Goal: Communication & Community: Answer question/provide support

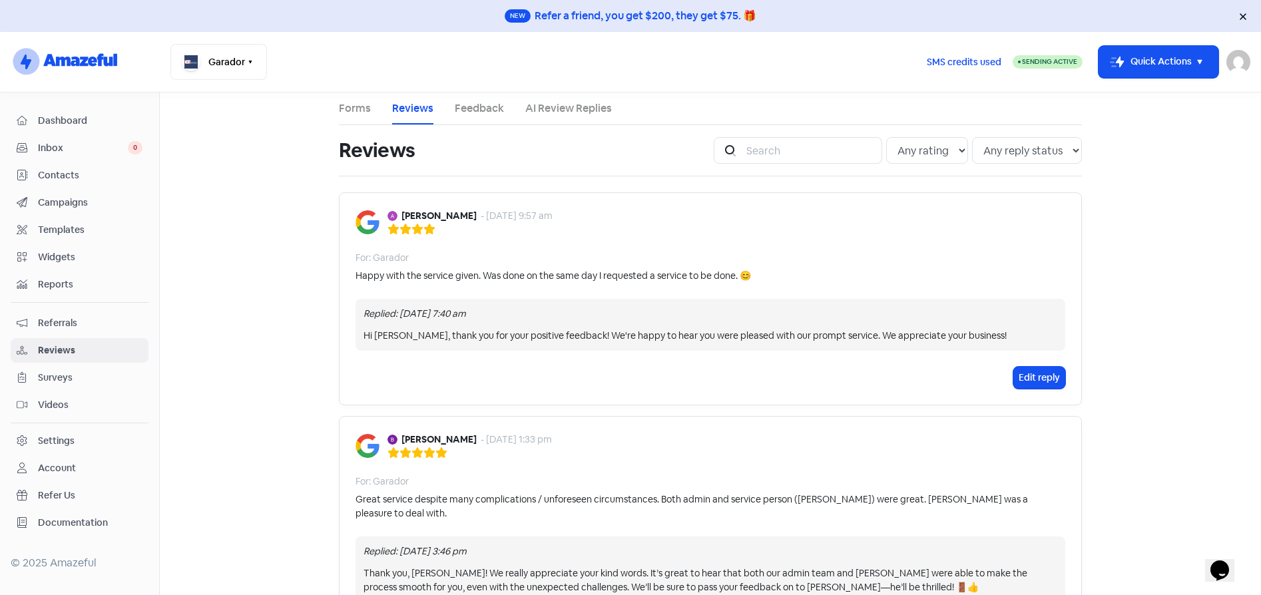
click at [43, 150] on span "Inbox" at bounding box center [83, 148] width 90 height 14
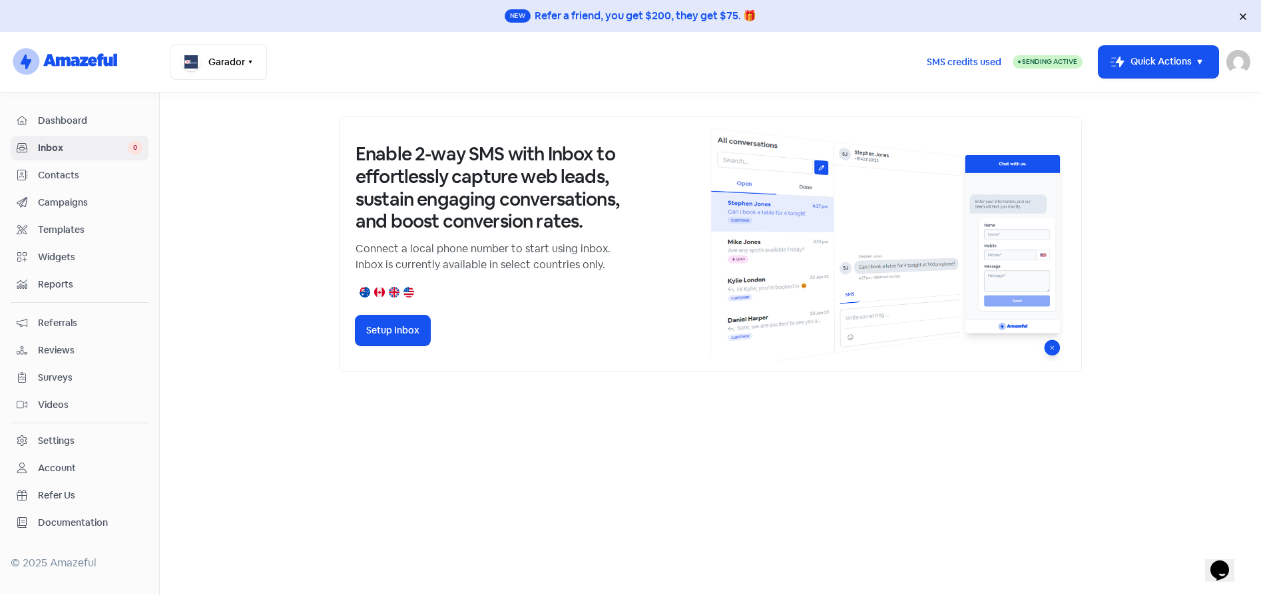
click at [62, 350] on span "Reviews" at bounding box center [90, 351] width 105 height 14
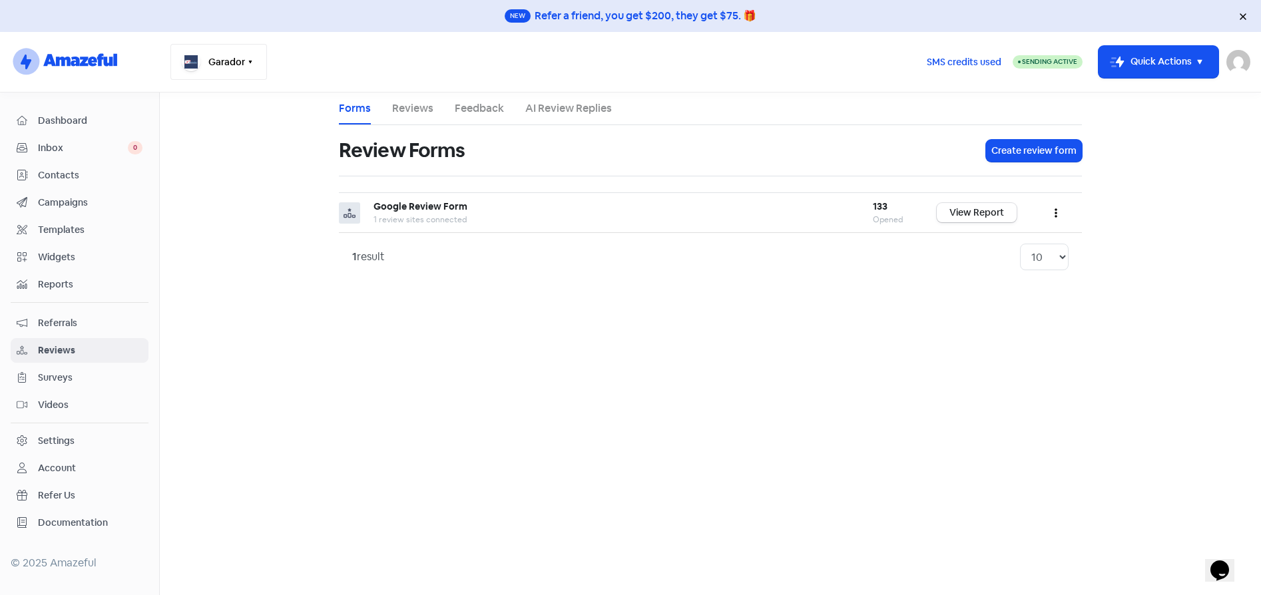
click at [249, 59] on icon "button" at bounding box center [250, 62] width 11 height 11
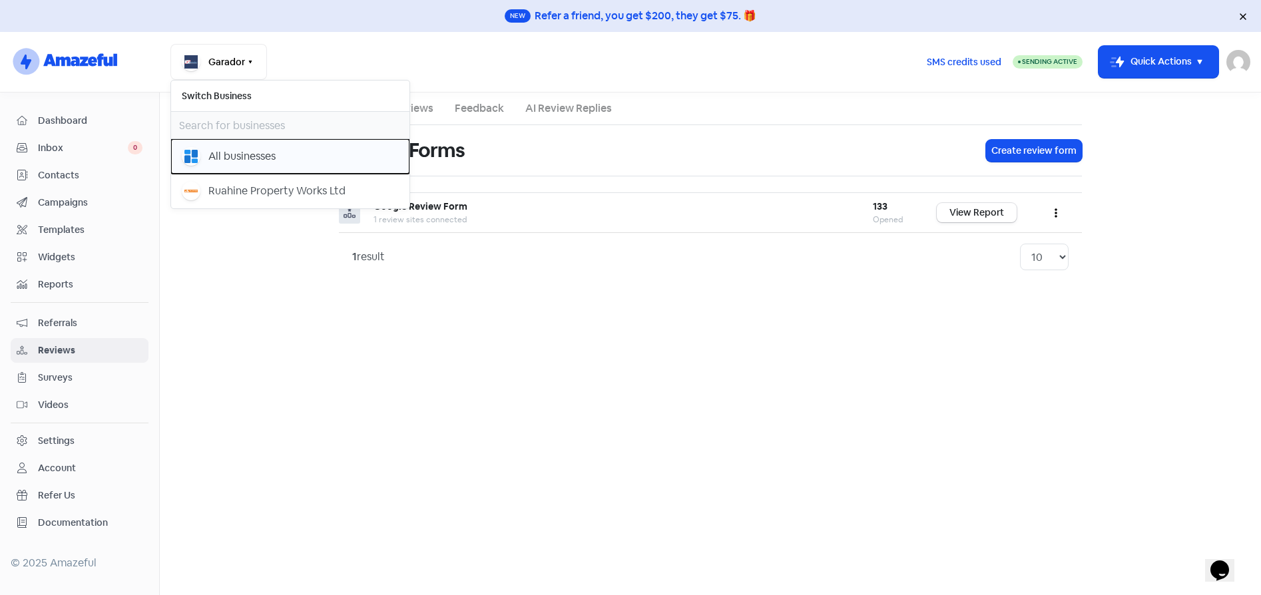
click at [252, 158] on div "All businesses" at bounding box center [241, 157] width 67 height 16
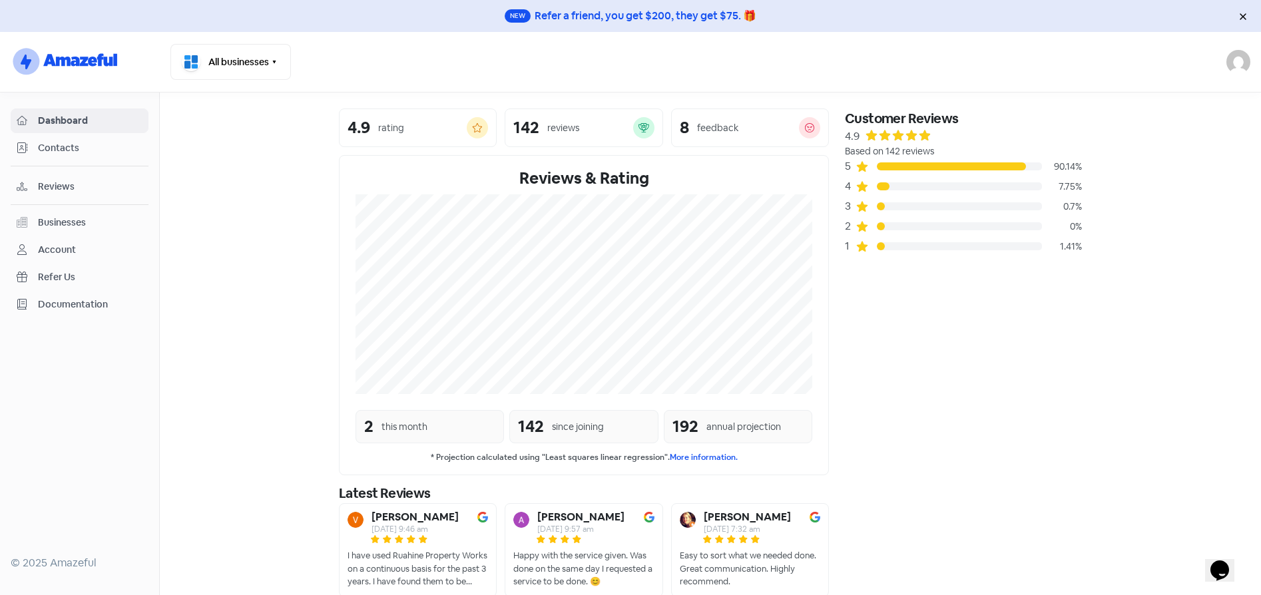
click at [64, 185] on span "Reviews" at bounding box center [90, 187] width 105 height 14
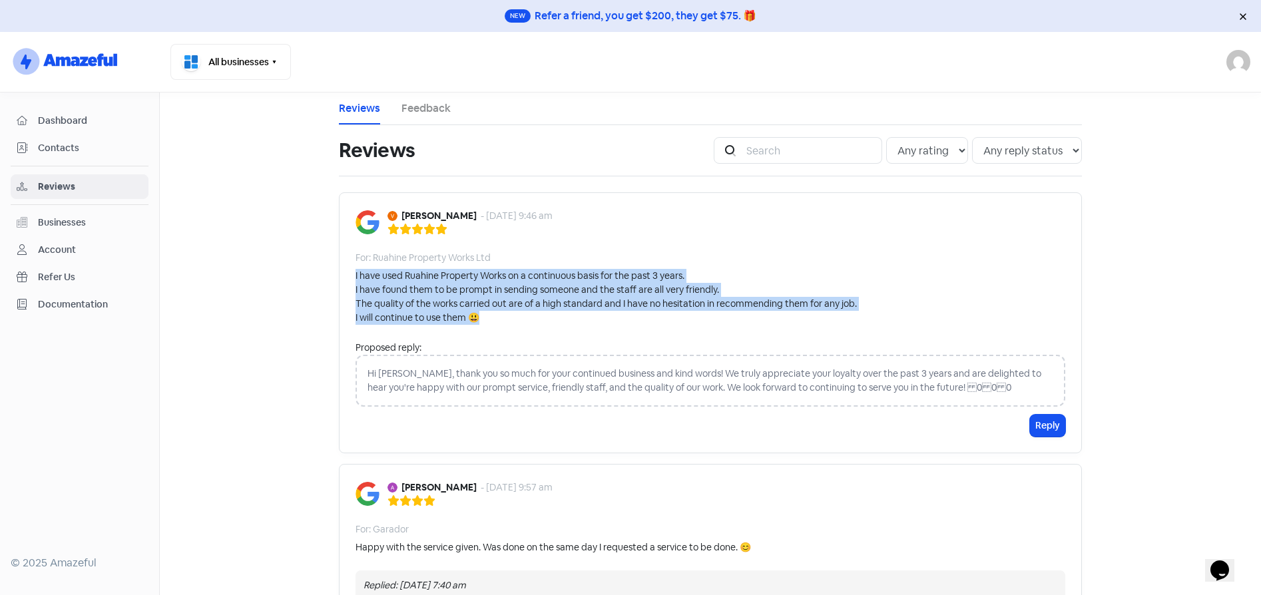
drag, startPoint x: 507, startPoint y: 314, endPoint x: 348, endPoint y: 280, distance: 162.6
click at [348, 280] on div "Vanessa Wake - 15 Sep 2025, 9:46 am For: Ruahine Property Works Ltd I have used…" at bounding box center [710, 322] width 743 height 261
copy div "I have used Ruahine Property Works on a continuous basis for the past 3 years. …"
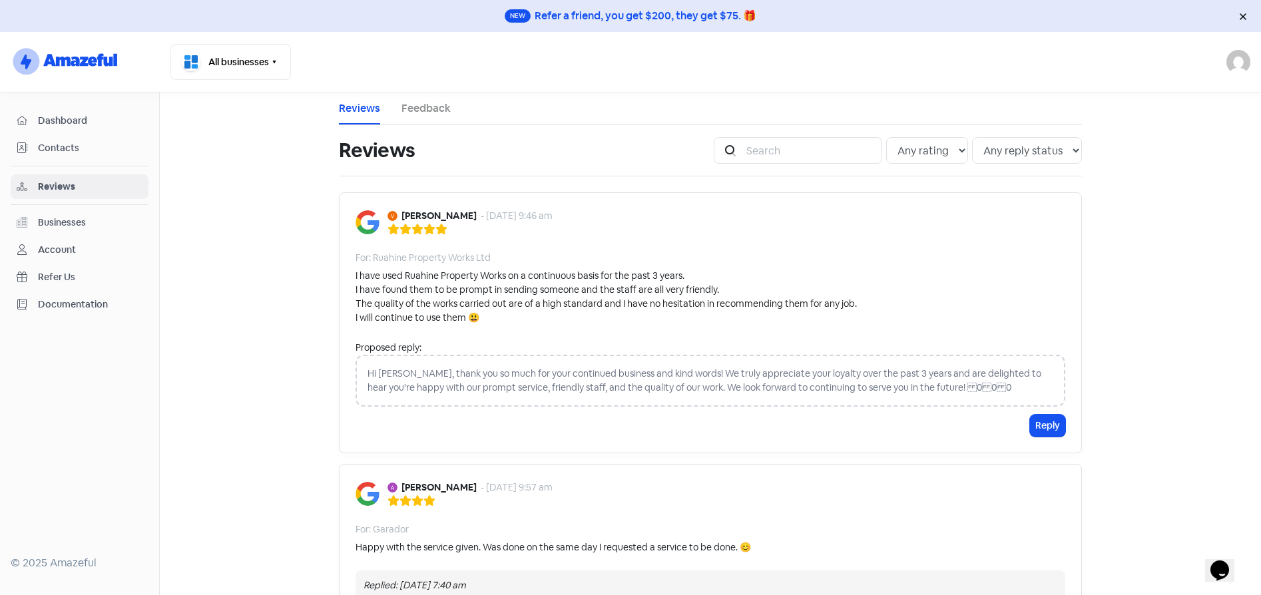
click at [428, 371] on div "Hi Vanessa, thank you so much for your continued business and kind words! We tr…" at bounding box center [711, 381] width 710 height 52
click at [424, 372] on div "Hi Vanessa, thank you so much for your continued business and kind words! We tr…" at bounding box center [711, 381] width 710 height 52
click at [410, 372] on div "Hi Vanessa, thank you so much for your continued business and kind words! We tr…" at bounding box center [711, 381] width 710 height 52
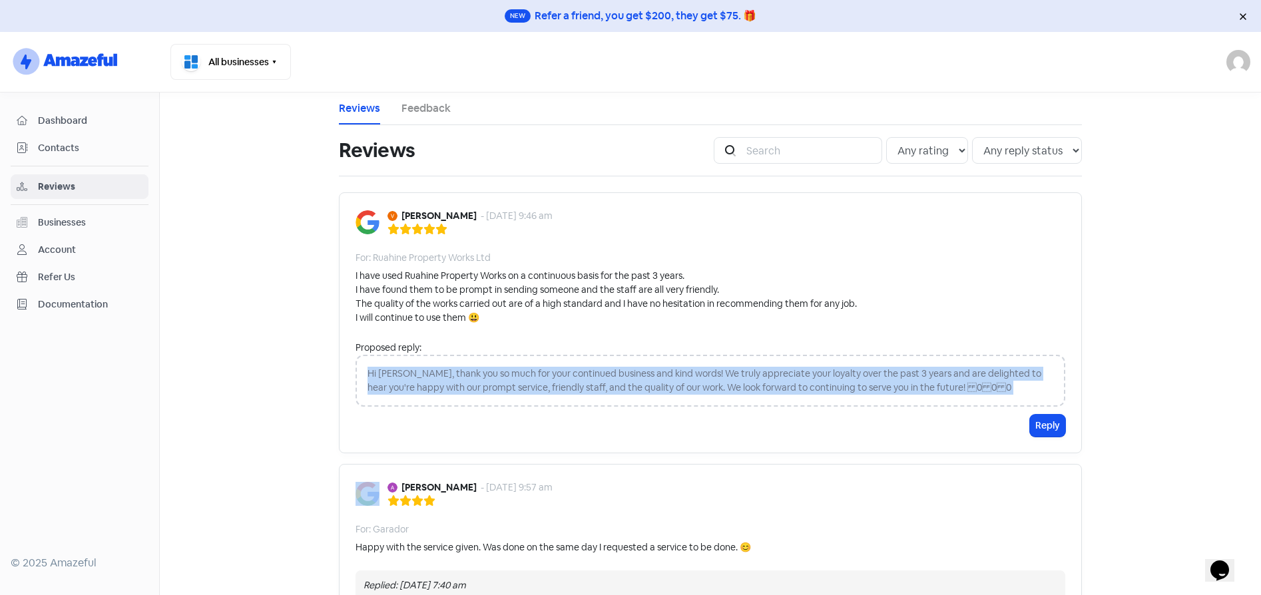
click at [410, 372] on div "Hi Vanessa, thank you so much for your continued business and kind words! We tr…" at bounding box center [711, 381] width 710 height 52
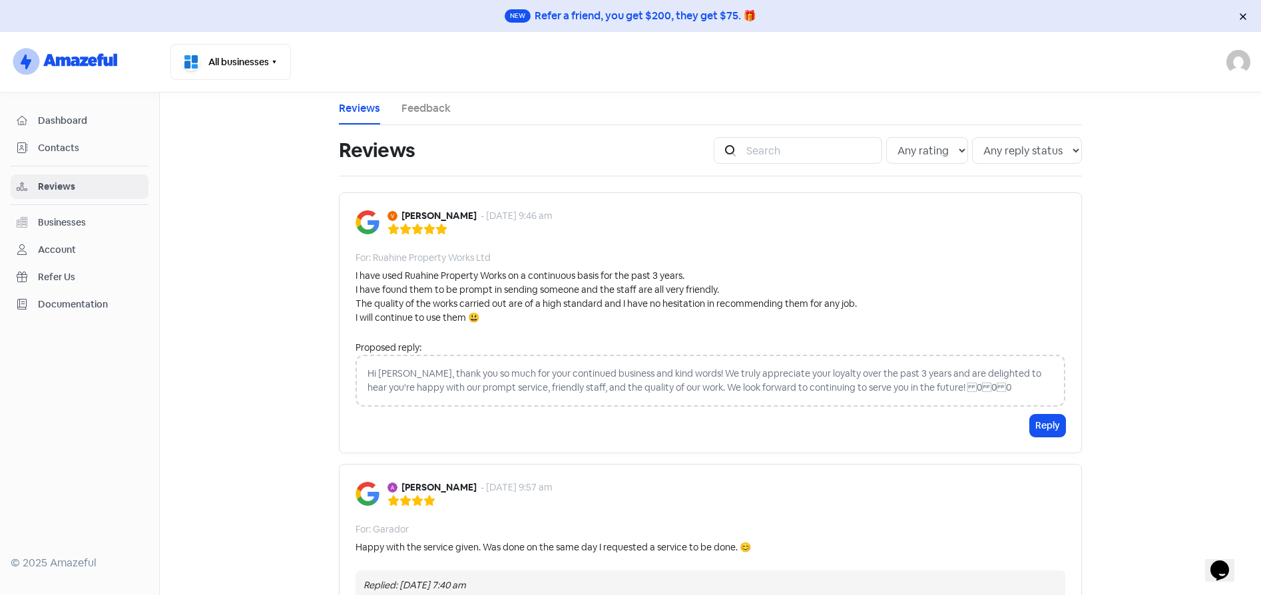
click at [363, 376] on div "Hi Vanessa, thank you so much for your continued business and kind words! We tr…" at bounding box center [711, 381] width 710 height 52
click at [440, 376] on div "Hi Vanessa, thank you so much for your continued business and kind words! We tr…" at bounding box center [711, 381] width 710 height 52
click at [918, 386] on div "Hi Vanessa, thank you so much for your continued business and kind words! We tr…" at bounding box center [711, 381] width 710 height 52
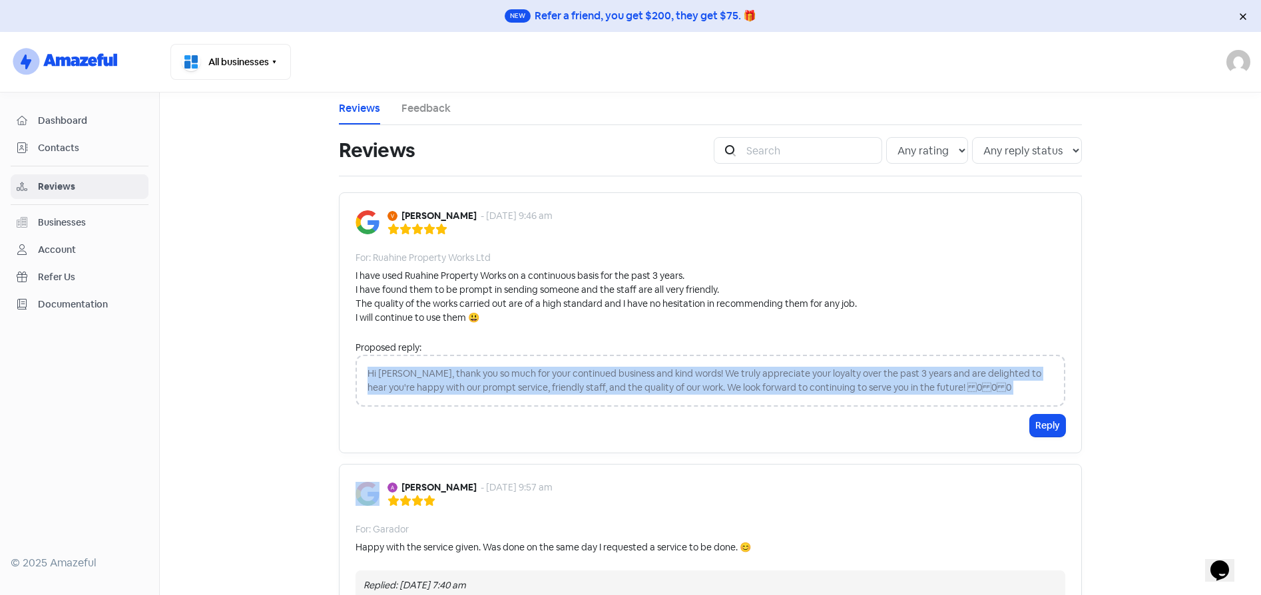
click at [918, 385] on div "Hi Vanessa, thank you so much for your continued business and kind words! We tr…" at bounding box center [711, 381] width 710 height 52
click at [1036, 423] on button "Reply" at bounding box center [1047, 426] width 35 height 22
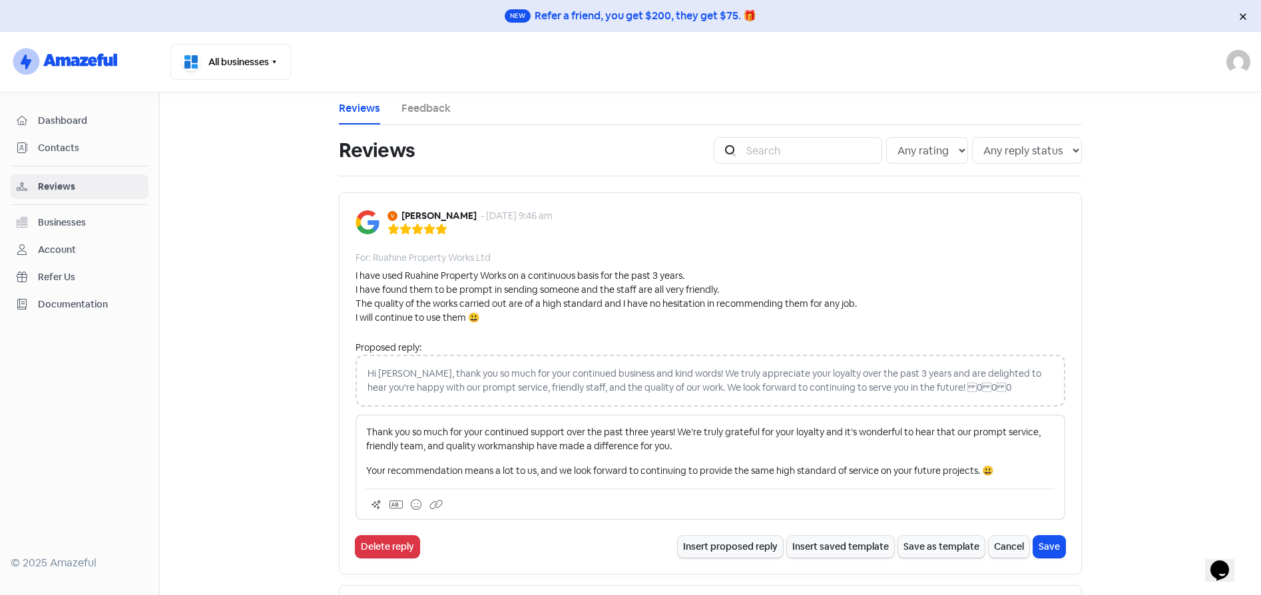
click at [366, 432] on p "Thank you so much for your continued support over the past three years! We’re t…" at bounding box center [710, 440] width 689 height 28
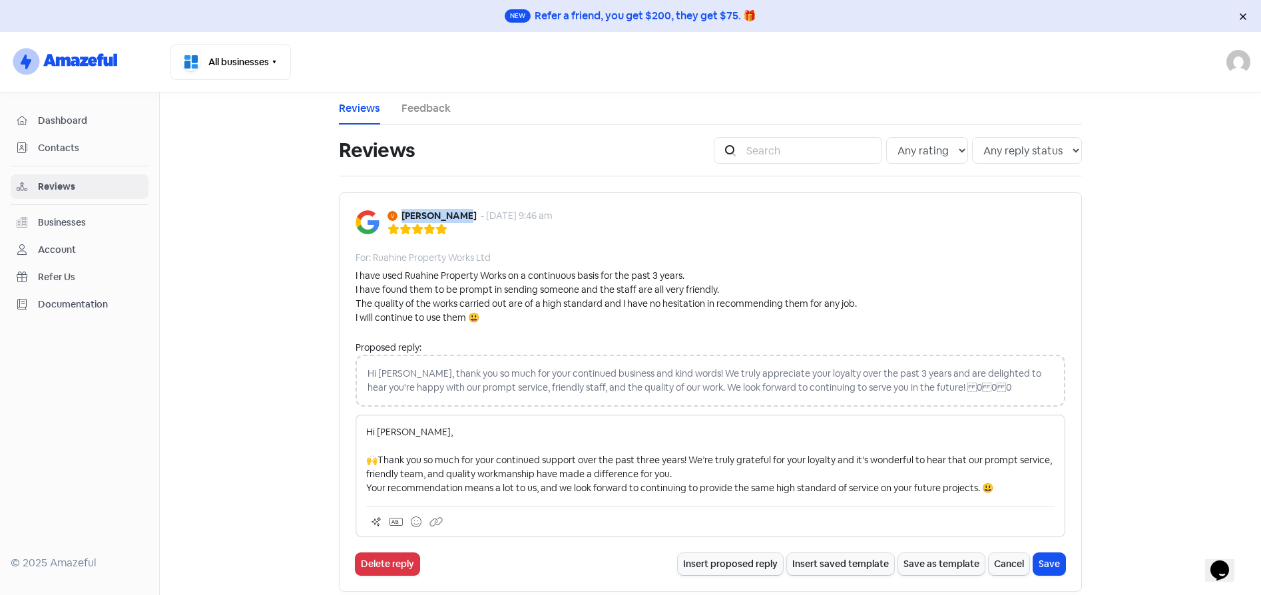
drag, startPoint x: 461, startPoint y: 217, endPoint x: 400, endPoint y: 220, distance: 61.3
click at [400, 220] on div "Vanessa Wake - 15 Sep 2025, 9:46 am" at bounding box center [470, 216] width 165 height 14
copy b "Vanessa Wake"
click at [719, 476] on p "Hi Vanessa, 🙌Thank you so much for your continued support over the past three y…" at bounding box center [710, 461] width 689 height 70
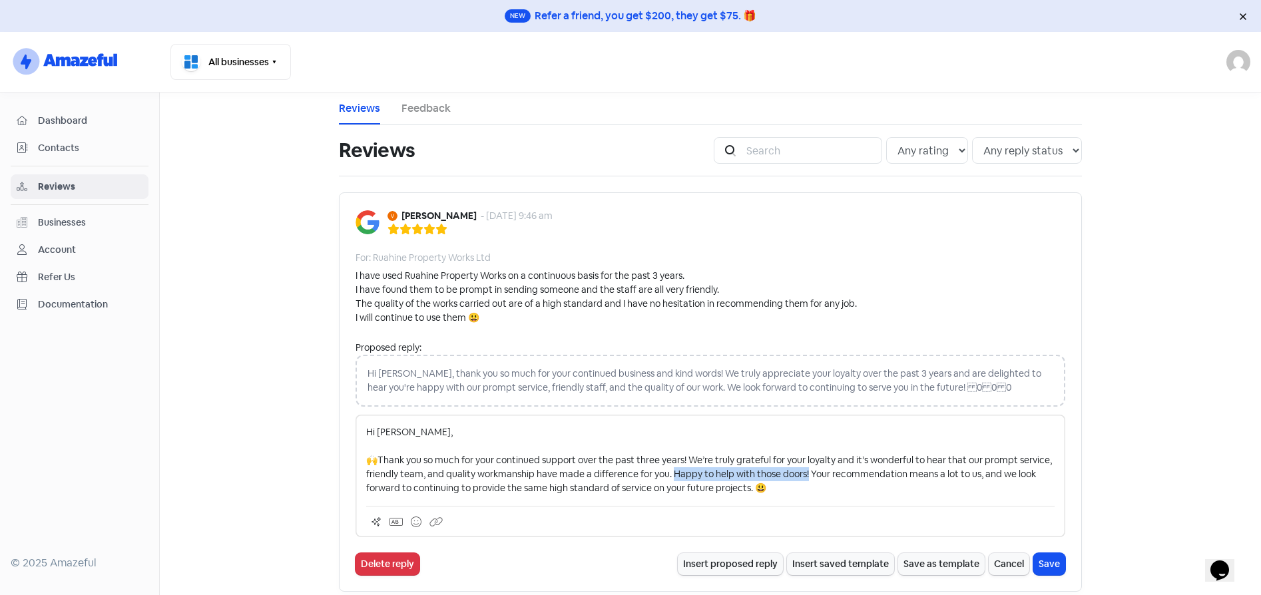
drag, startPoint x: 840, startPoint y: 474, endPoint x: 703, endPoint y: 477, distance: 137.2
click at [703, 477] on p "Hi Vanessa, 🙌Thank you so much for your continued support over the past three y…" at bounding box center [710, 461] width 689 height 70
click at [366, 458] on p "Hi Vanessa, 🙌Thank you so much for your continued support over the past three y…" at bounding box center [710, 461] width 689 height 70
click at [854, 475] on p "Hi Vanessa, Happy to help with those doors! 🙌Thank you so much for your continu…" at bounding box center [710, 461] width 689 height 70
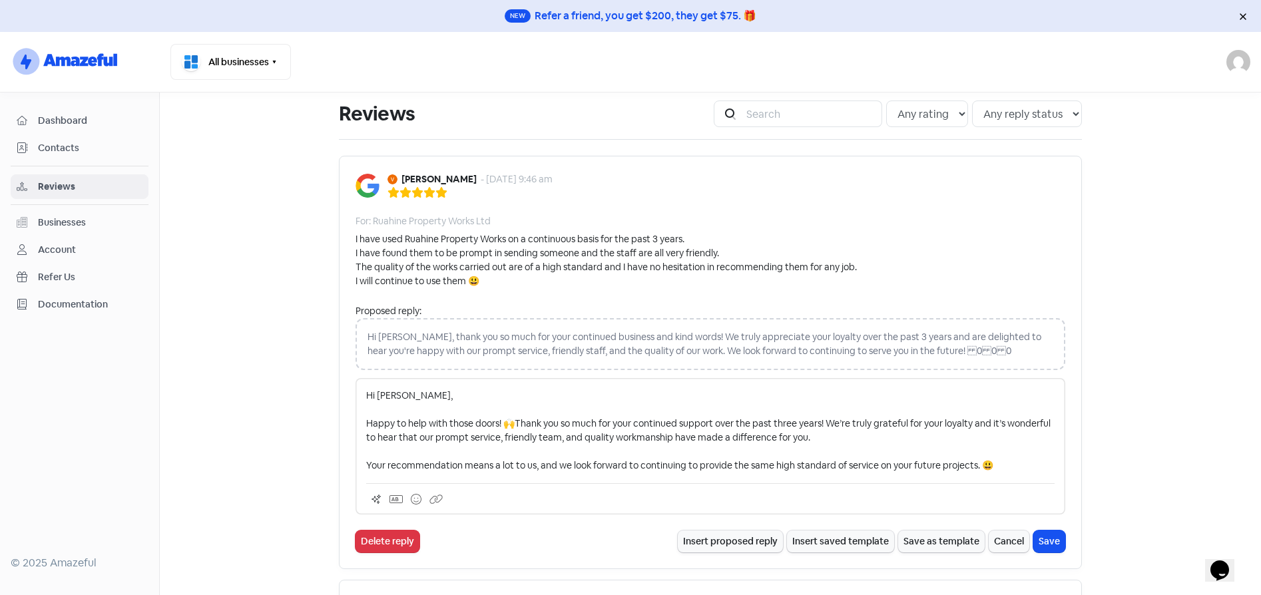
scroll to position [67, 0]
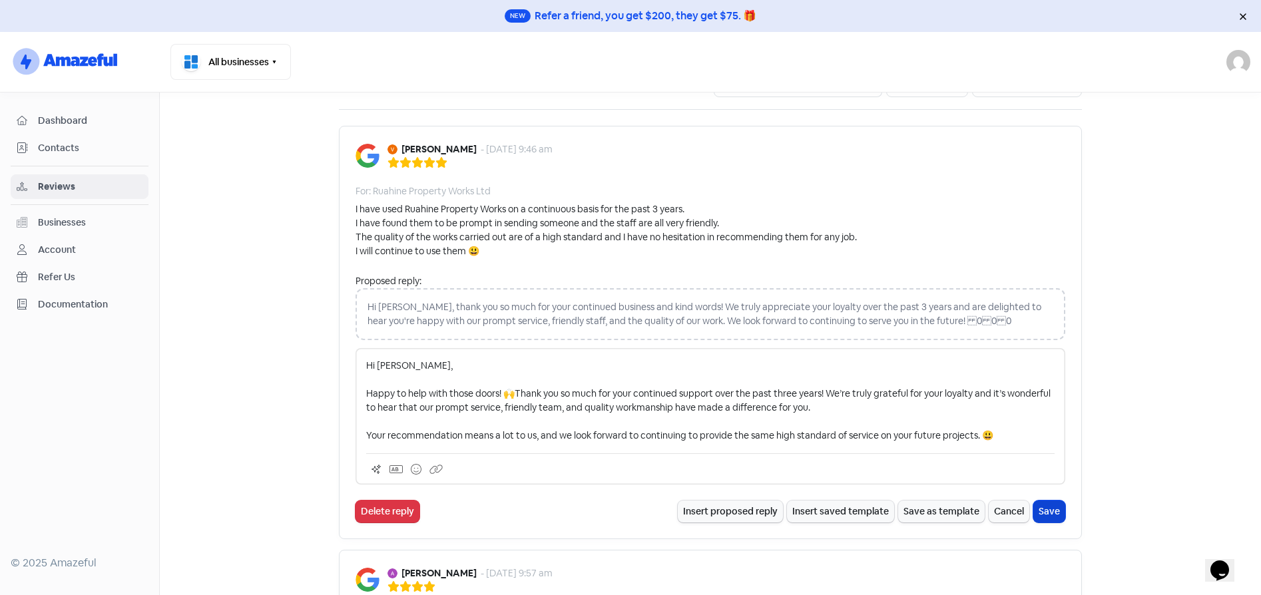
click at [1036, 511] on button "Save" at bounding box center [1050, 512] width 32 height 22
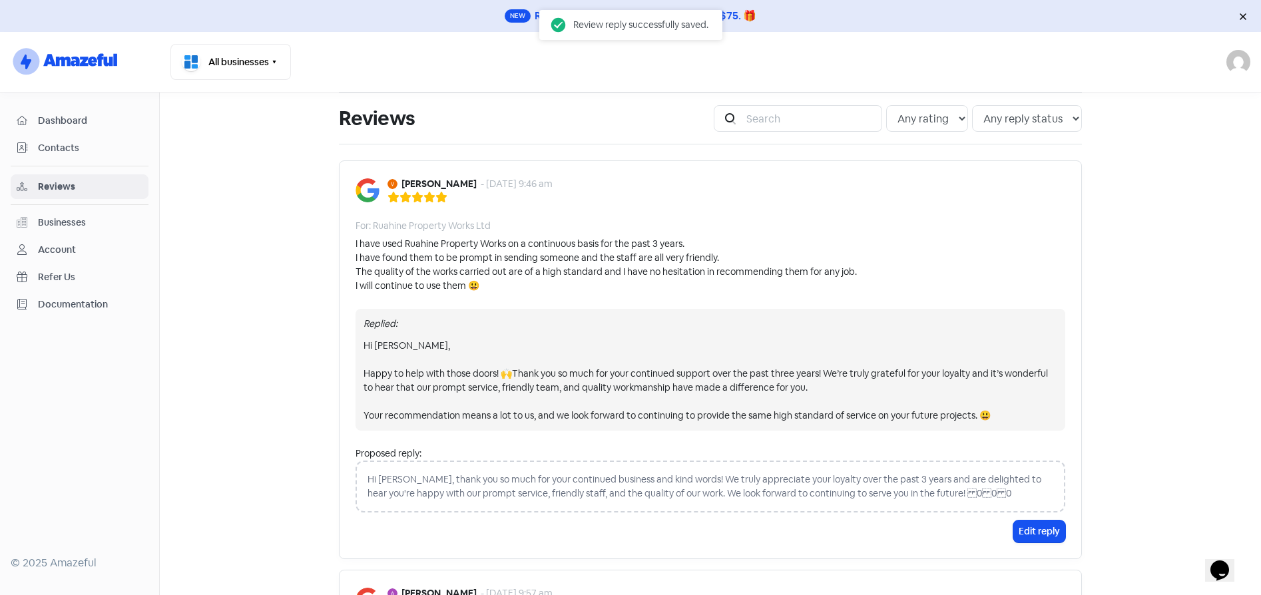
scroll to position [0, 0]
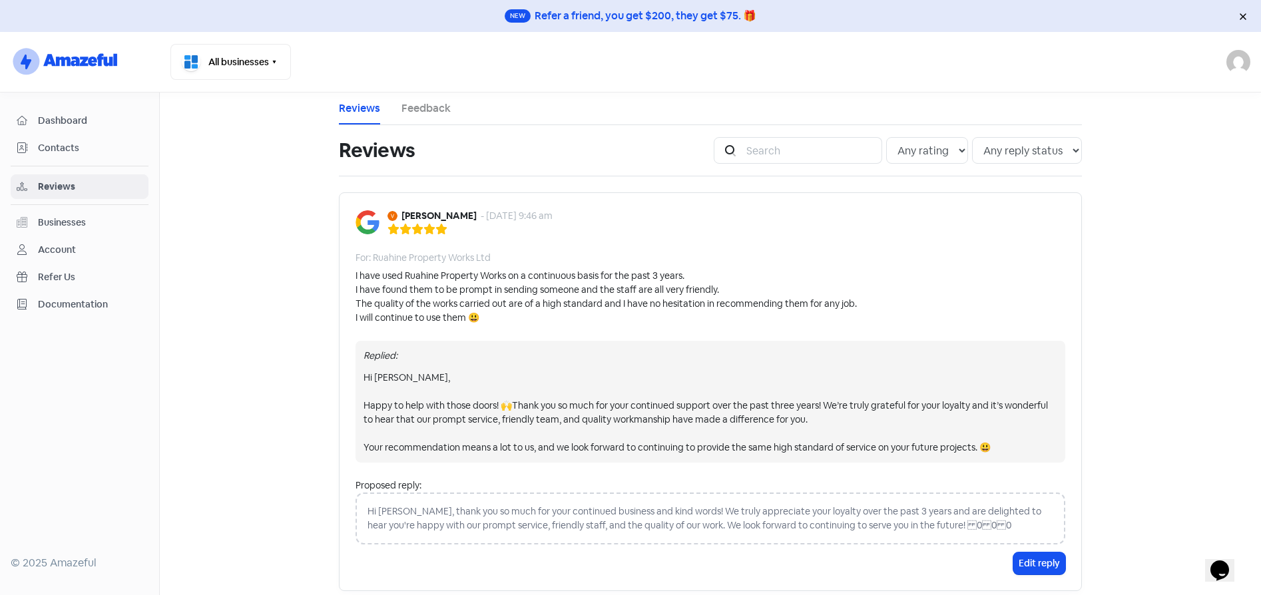
click at [1132, 125] on main "Reviews Feedback Reviews Icon For Search Any rating 5 star 4 star 3 star 2 star…" at bounding box center [711, 344] width 1102 height 503
click at [414, 224] on icon at bounding box center [418, 229] width 12 height 12
click at [420, 209] on b "Vanessa Wake" at bounding box center [439, 216] width 75 height 14
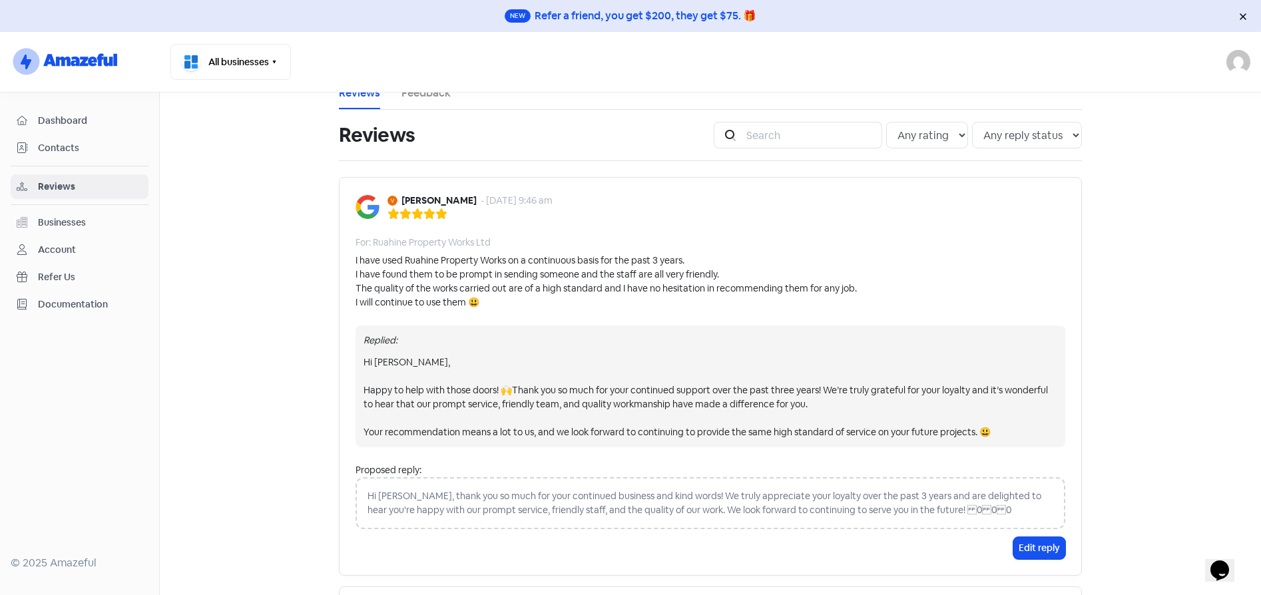
scroll to position [27, 0]
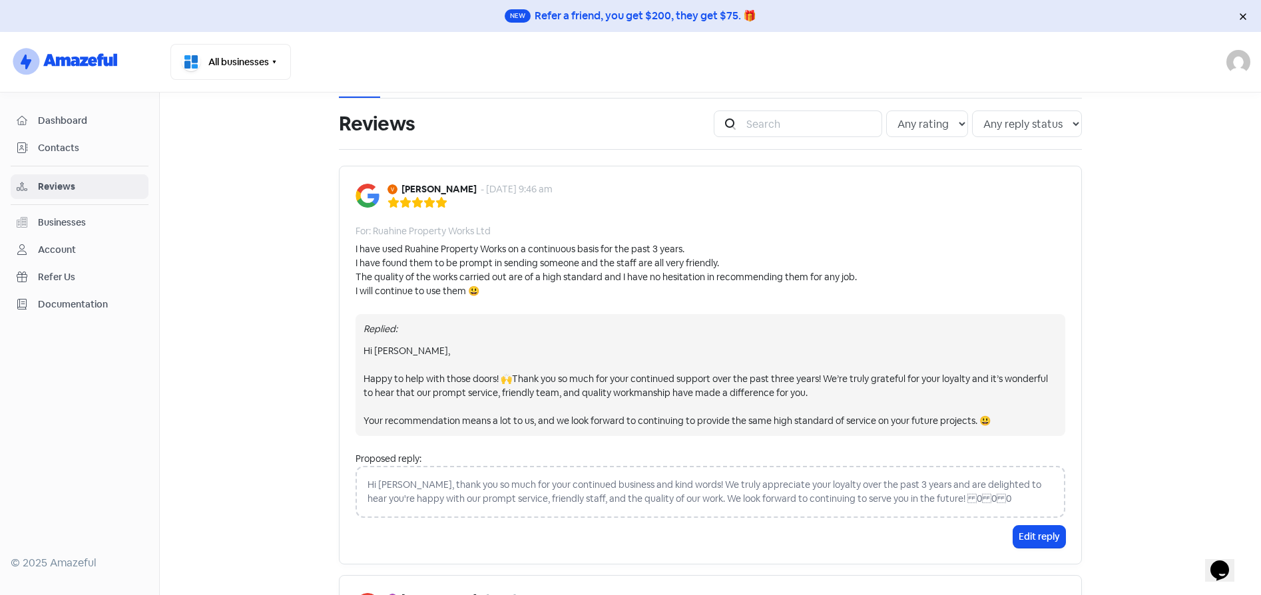
drag, startPoint x: 1256, startPoint y: 590, endPoint x: 27, endPoint y: 39, distance: 1346.6
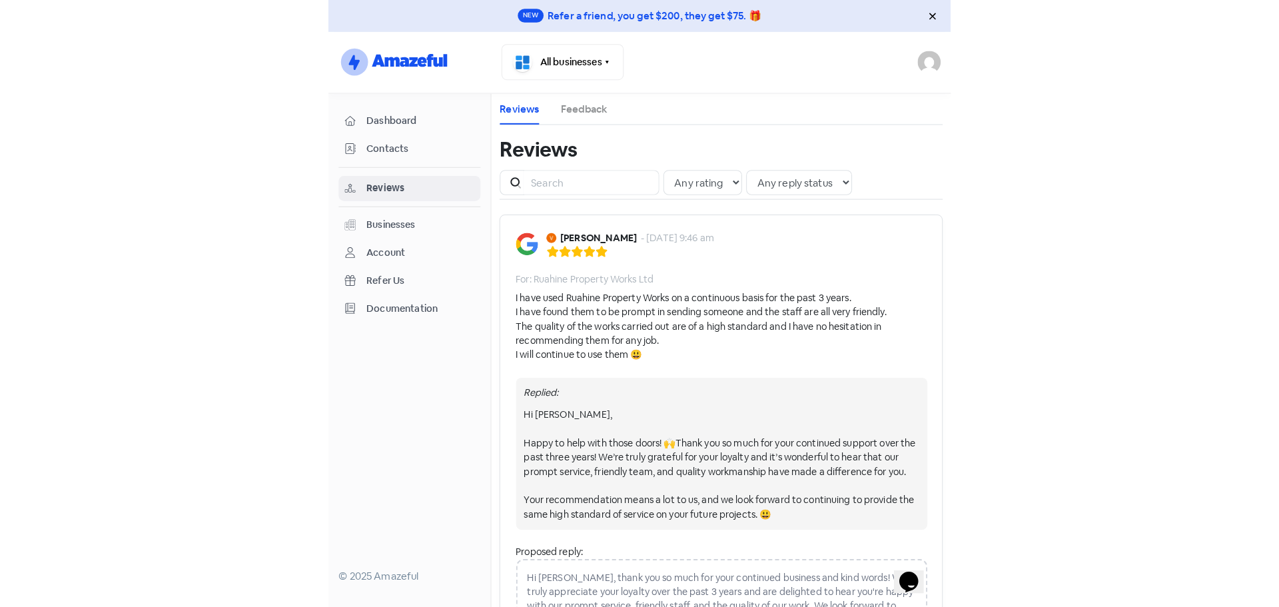
scroll to position [0, 0]
